Goal: Task Accomplishment & Management: Manage account settings

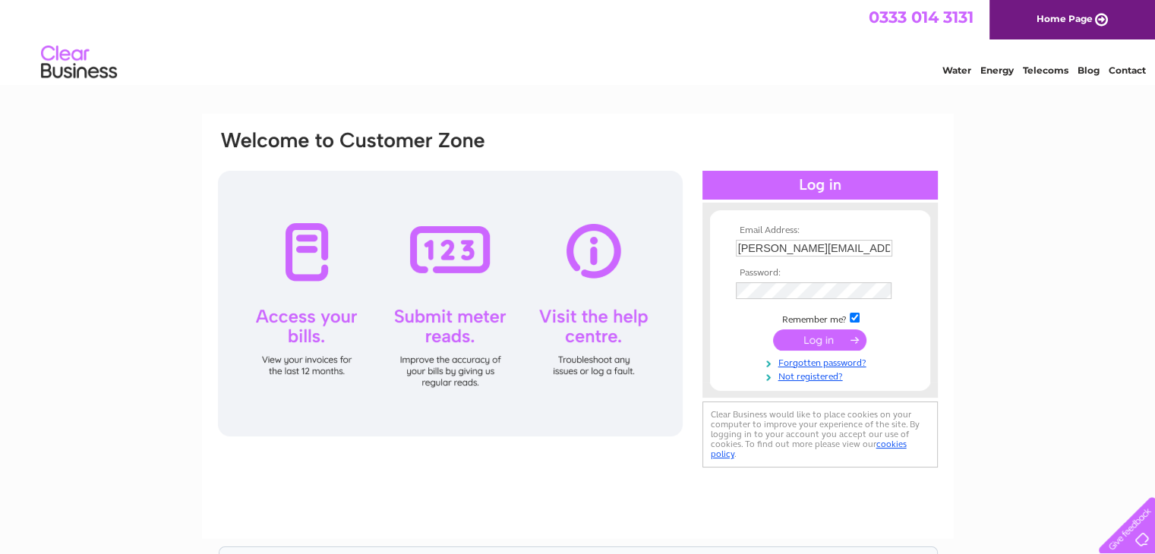
click at [809, 338] on input "submit" at bounding box center [819, 340] width 93 height 21
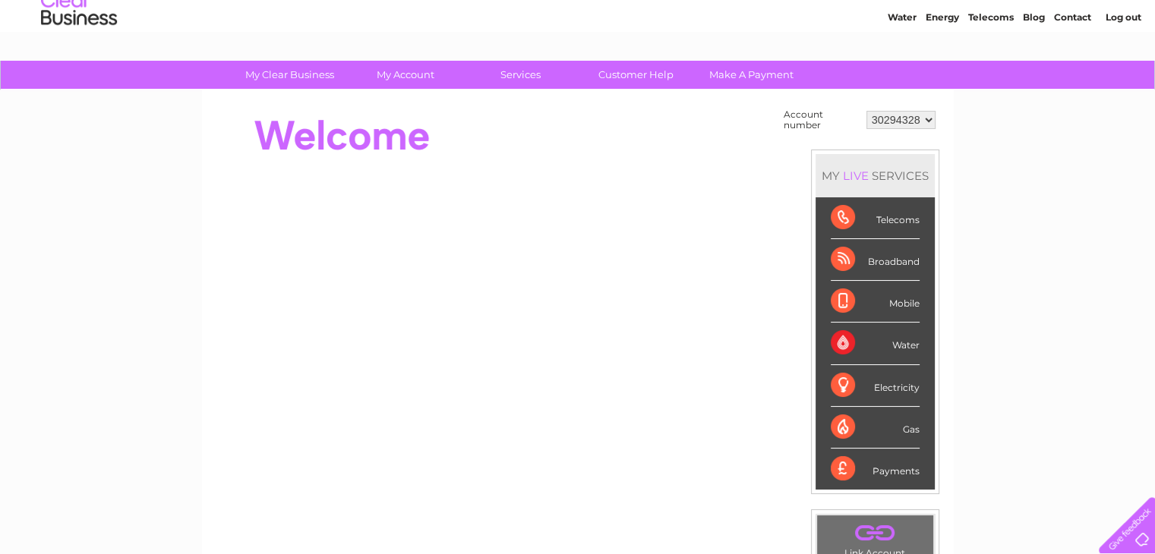
scroll to position [76, 0]
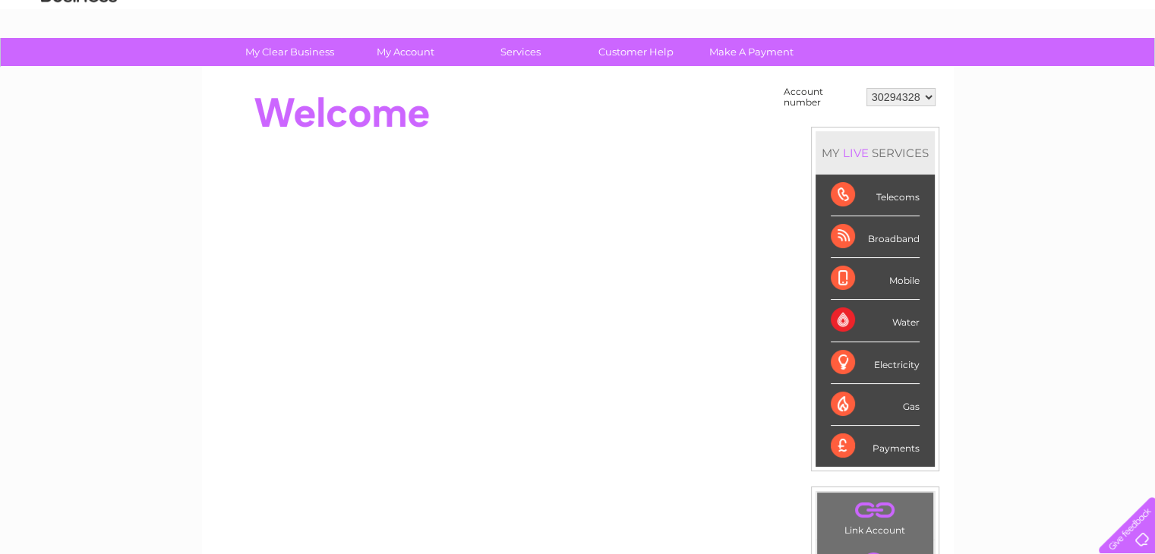
click at [844, 320] on div "Water" at bounding box center [875, 321] width 89 height 42
click at [845, 317] on div "Water" at bounding box center [875, 321] width 89 height 42
click at [845, 318] on div "Water" at bounding box center [875, 321] width 89 height 42
click at [845, 317] on div "Water" at bounding box center [875, 321] width 89 height 42
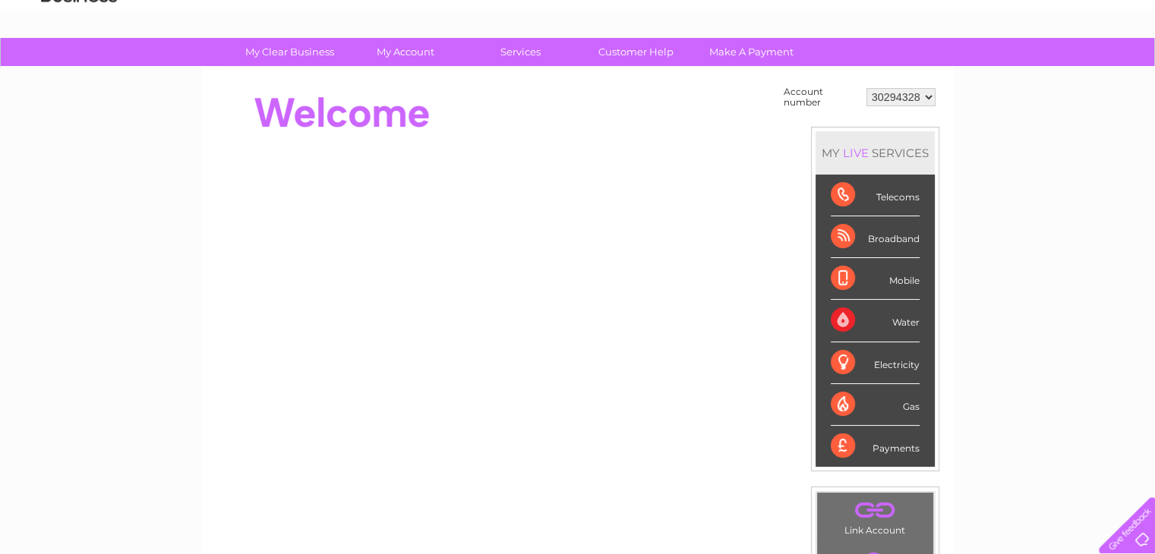
click at [910, 320] on div "Water" at bounding box center [875, 321] width 89 height 42
click at [911, 320] on div "Water" at bounding box center [875, 321] width 89 height 42
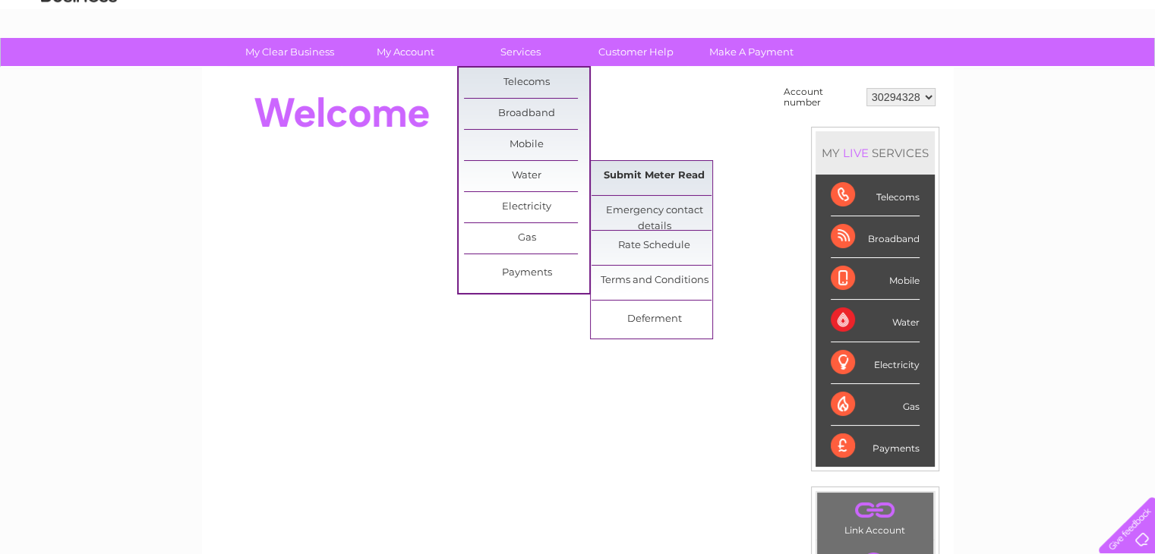
click at [665, 170] on link "Submit Meter Read" at bounding box center [653, 176] width 125 height 30
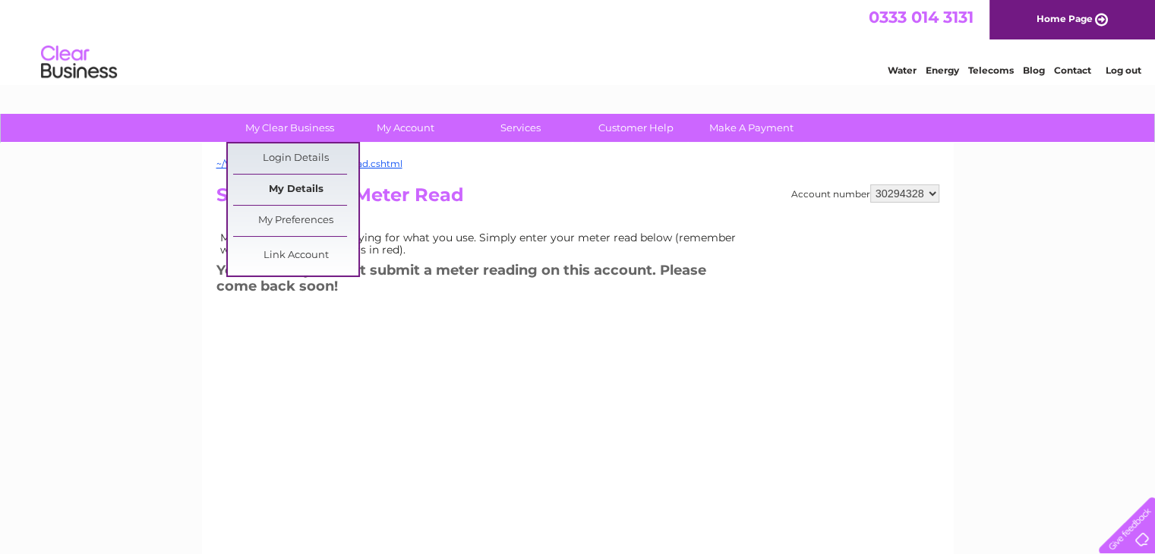
click at [293, 185] on link "My Details" at bounding box center [295, 190] width 125 height 30
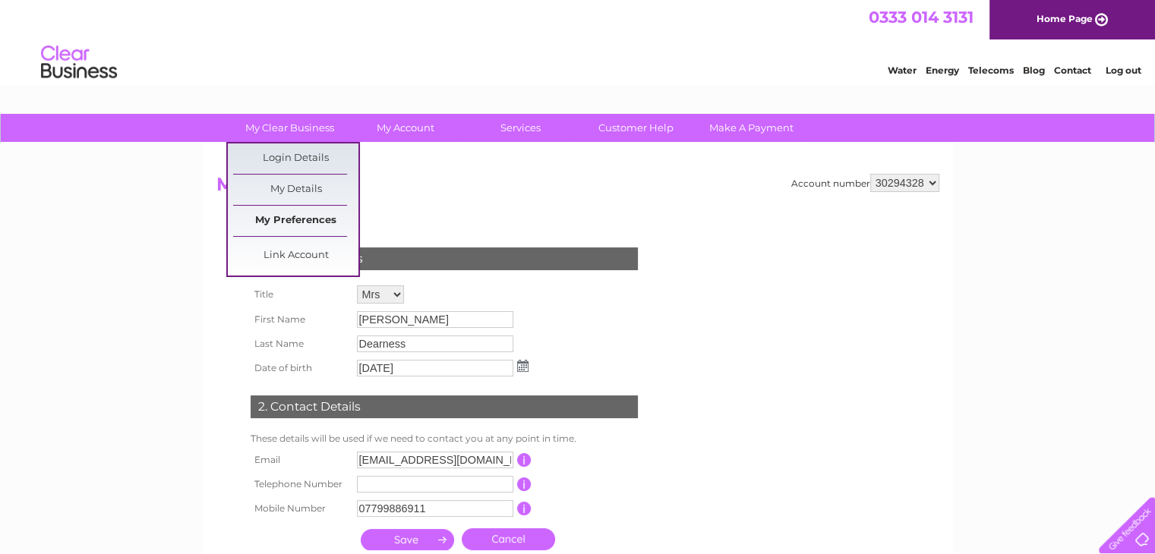
click at [278, 214] on link "My Preferences" at bounding box center [295, 221] width 125 height 30
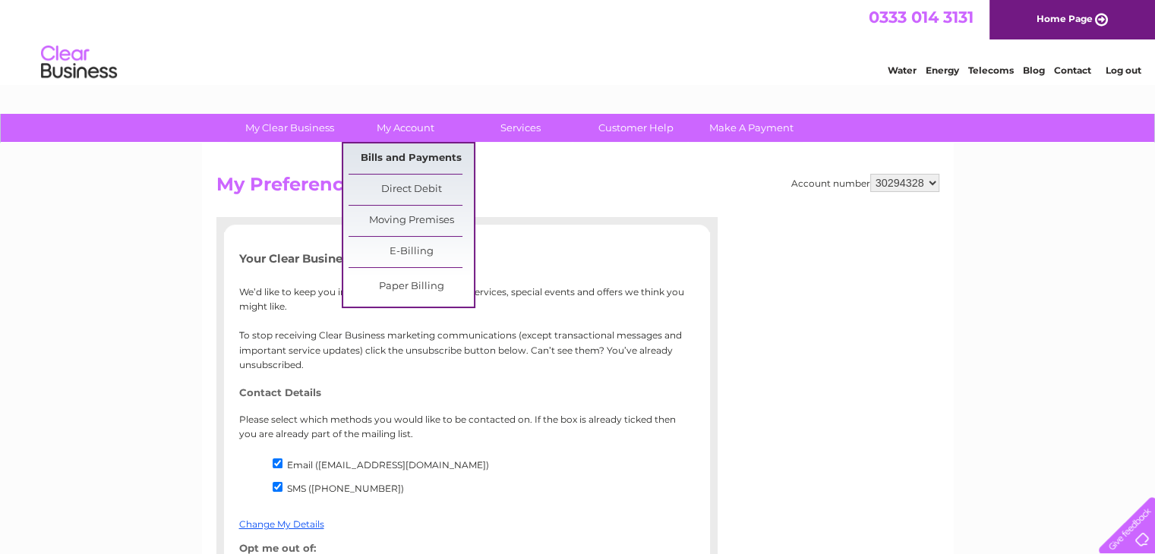
click at [400, 153] on link "Bills and Payments" at bounding box center [410, 158] width 125 height 30
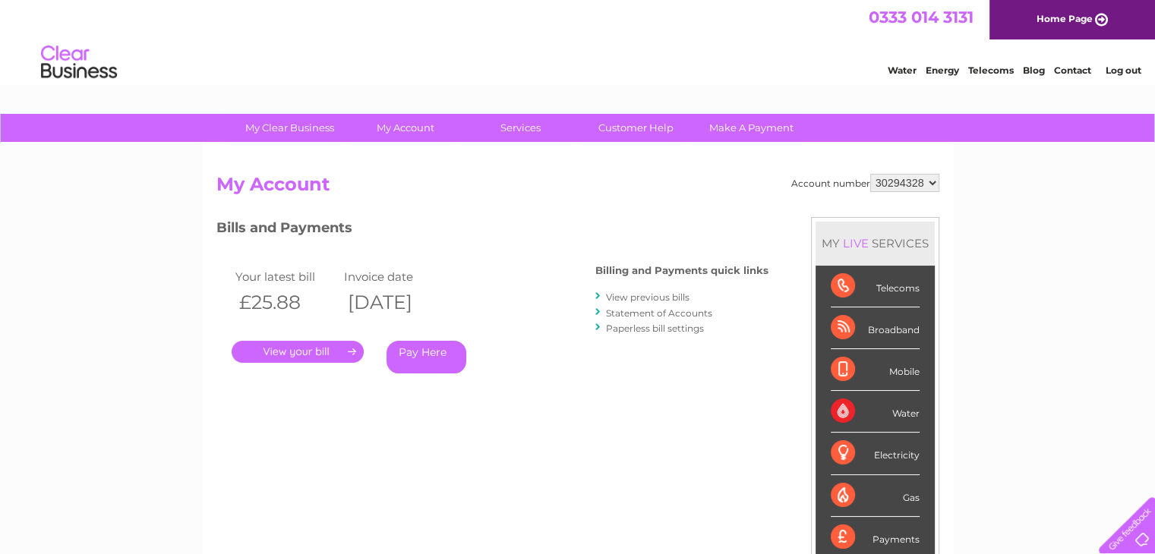
click at [646, 295] on link "View previous bills" at bounding box center [648, 297] width 84 height 11
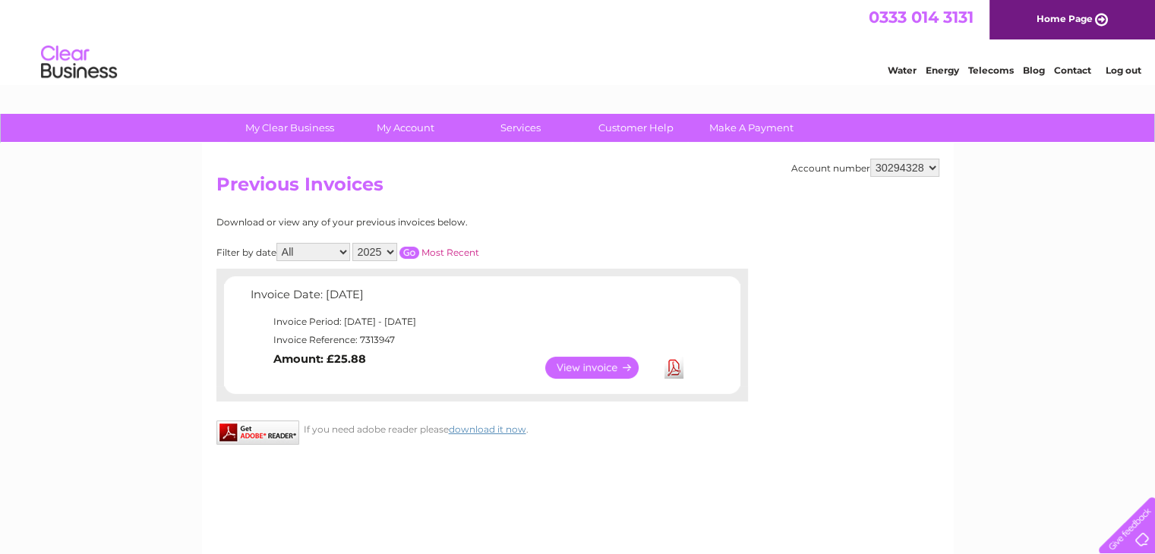
click at [340, 251] on select "All January March April May June July August September October November December" at bounding box center [313, 252] width 74 height 18
click at [316, 251] on select "All January March April May June July August September October November December" at bounding box center [313, 252] width 74 height 18
click at [406, 252] on input "button" at bounding box center [409, 253] width 20 height 12
click at [409, 248] on input "button" at bounding box center [409, 253] width 20 height 12
click at [603, 184] on h2 "Previous Invoices" at bounding box center [577, 188] width 723 height 29
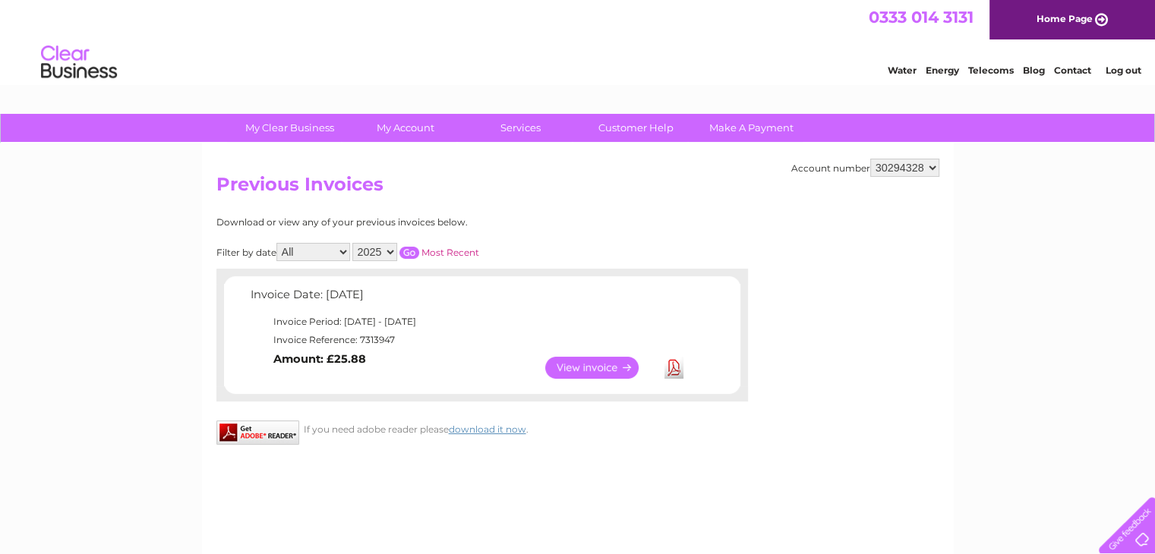
click at [1124, 71] on link "Log out" at bounding box center [1123, 70] width 36 height 11
